Goal: Find specific page/section: Find specific page/section

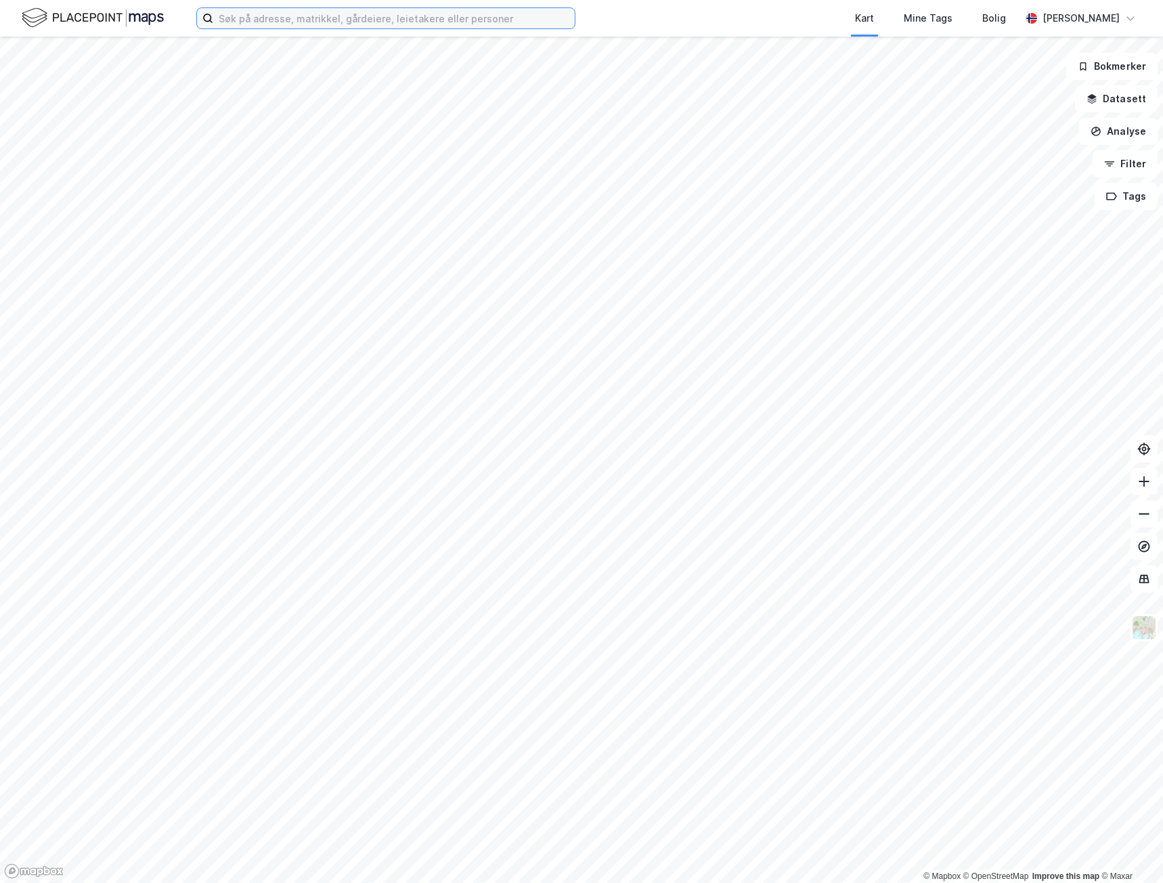
click at [261, 16] on input at bounding box center [393, 18] width 361 height 20
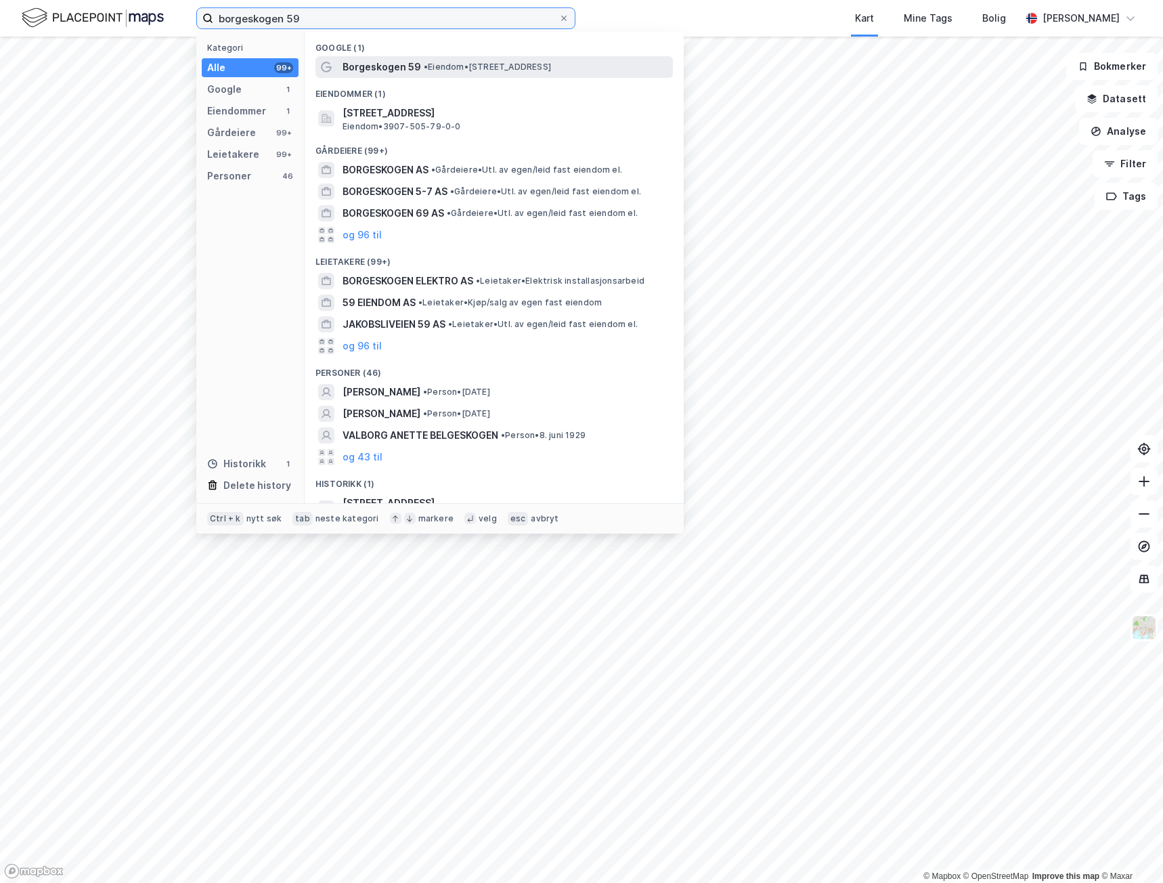
type input "borgeskogen 59"
click at [410, 59] on span "Borgeskogen 59" at bounding box center [382, 67] width 79 height 16
